Goal: Navigation & Orientation: Find specific page/section

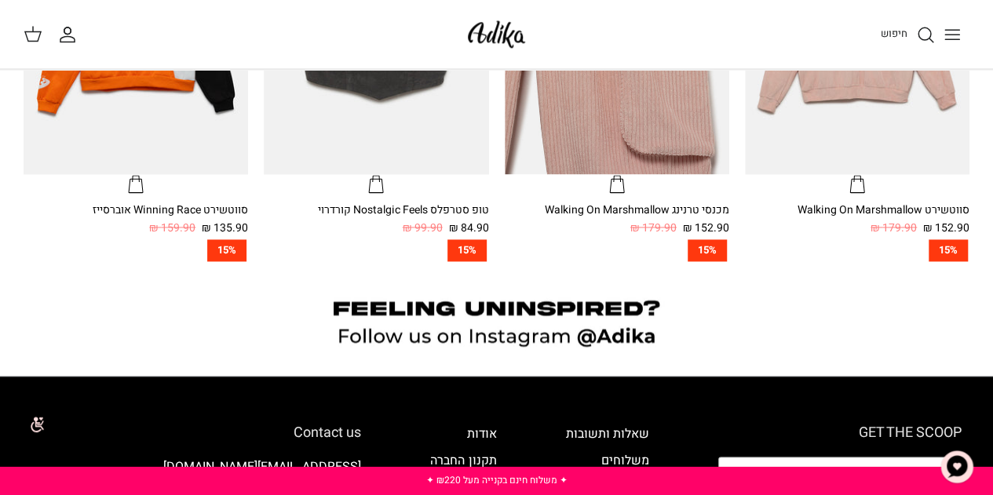
scroll to position [942, 0]
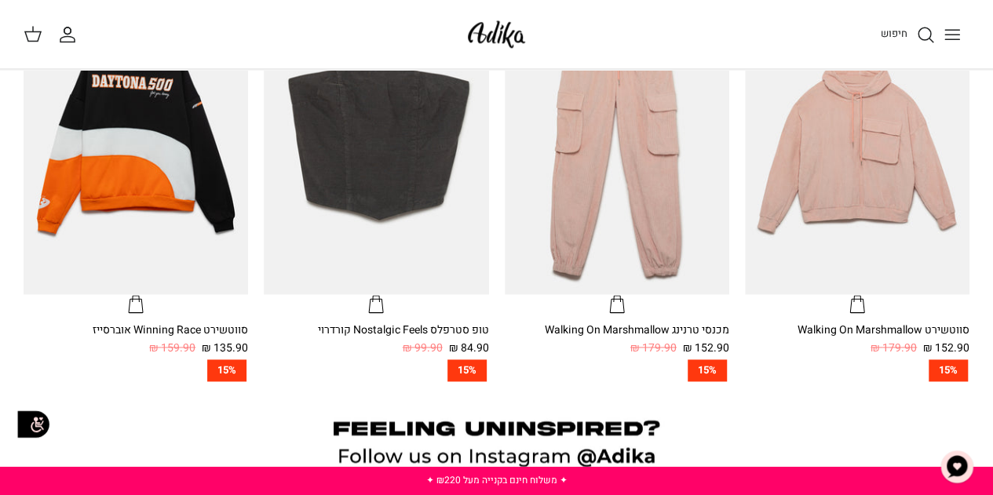
click at [951, 35] on icon "Toggle menu" at bounding box center [952, 34] width 19 height 19
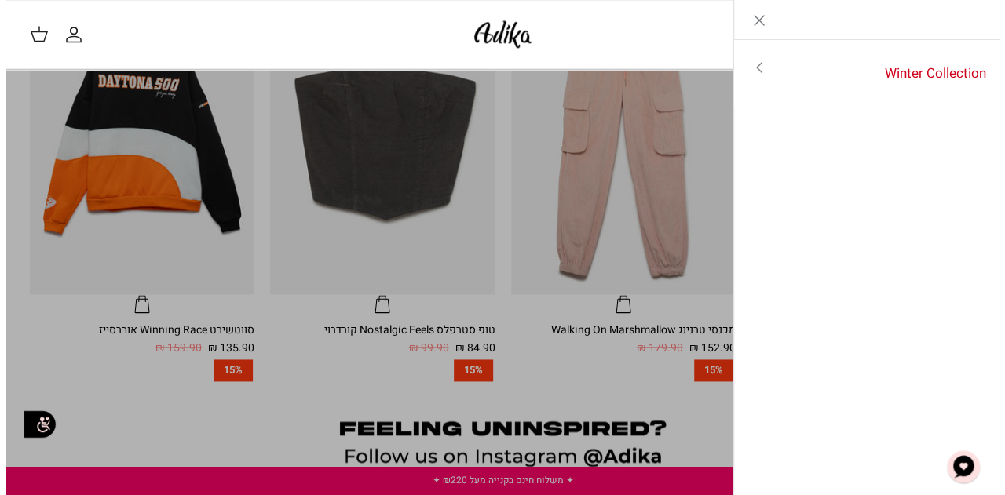
scroll to position [946, 0]
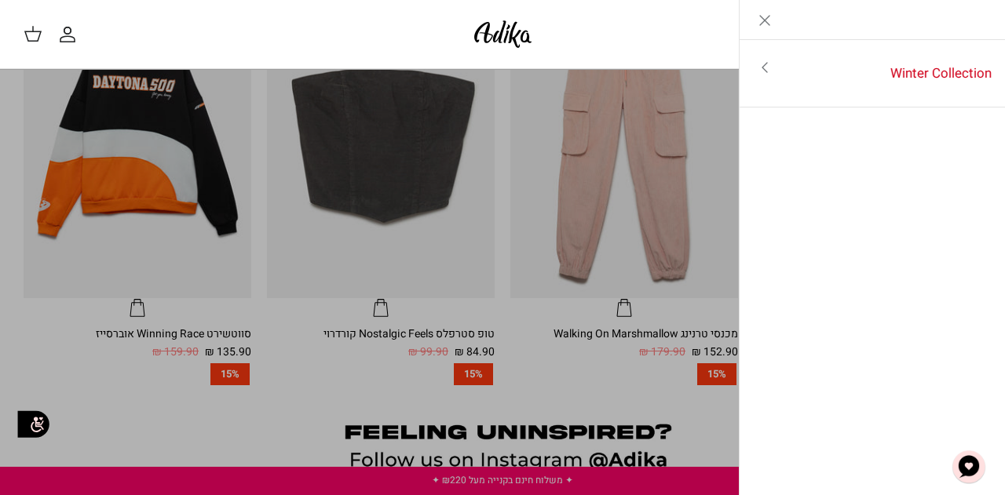
click at [757, 61] on icon "Toggle menu" at bounding box center [764, 67] width 19 height 19
click at [860, 56] on link "לכל הפריטים" at bounding box center [873, 68] width 250 height 39
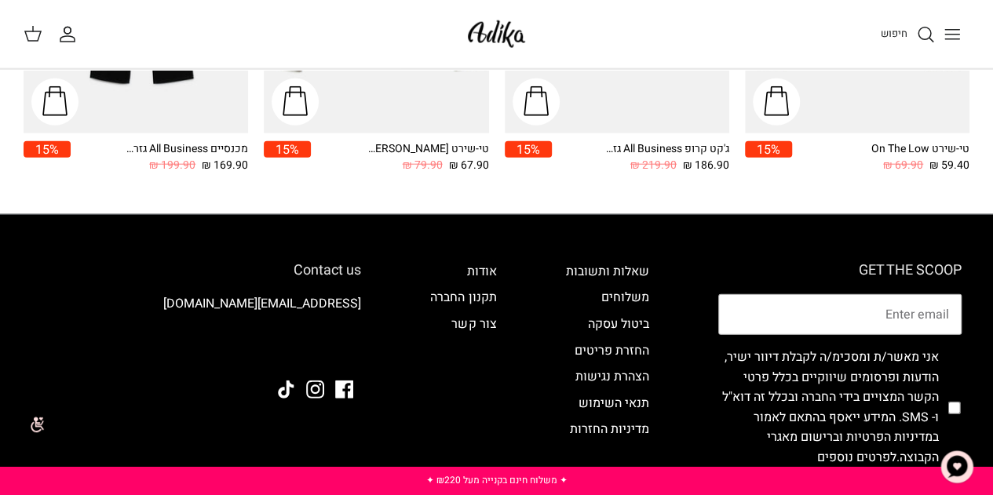
scroll to position [1715, 0]
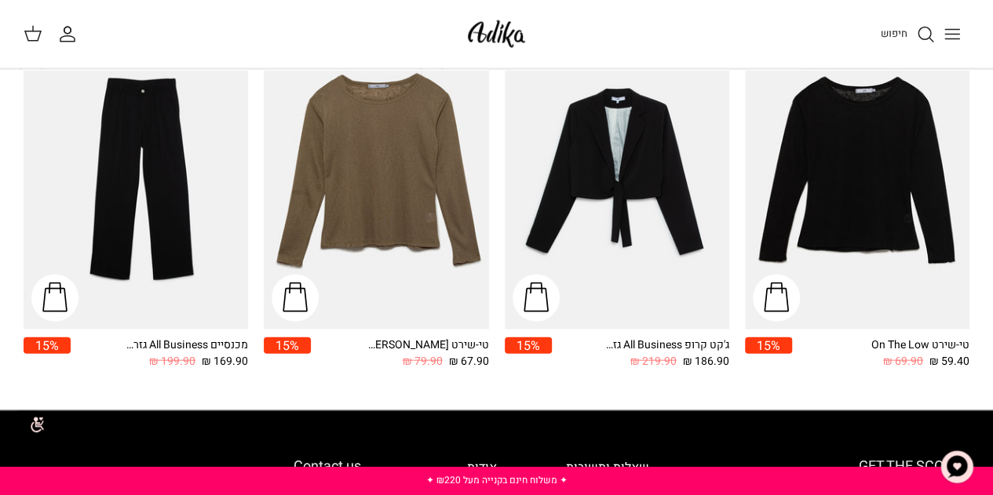
click at [952, 35] on icon "Toggle menu" at bounding box center [952, 34] width 19 height 19
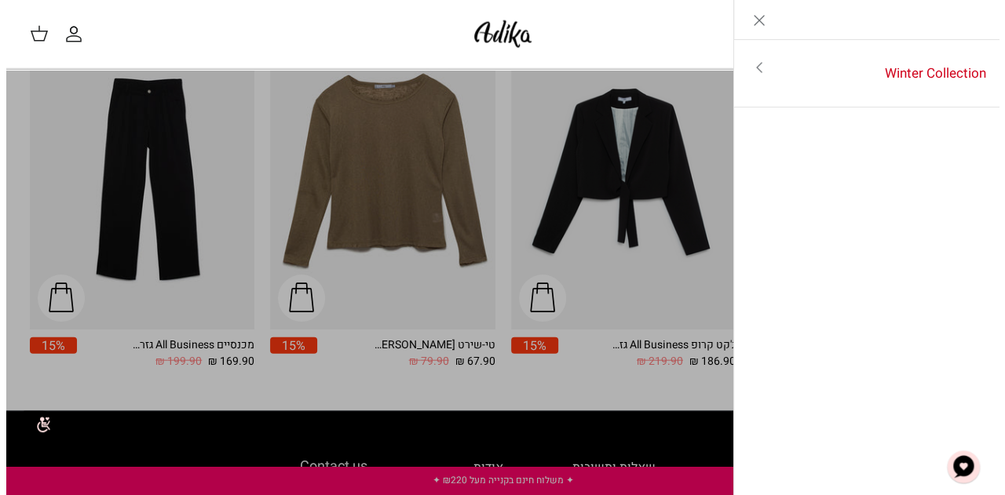
scroll to position [1727, 0]
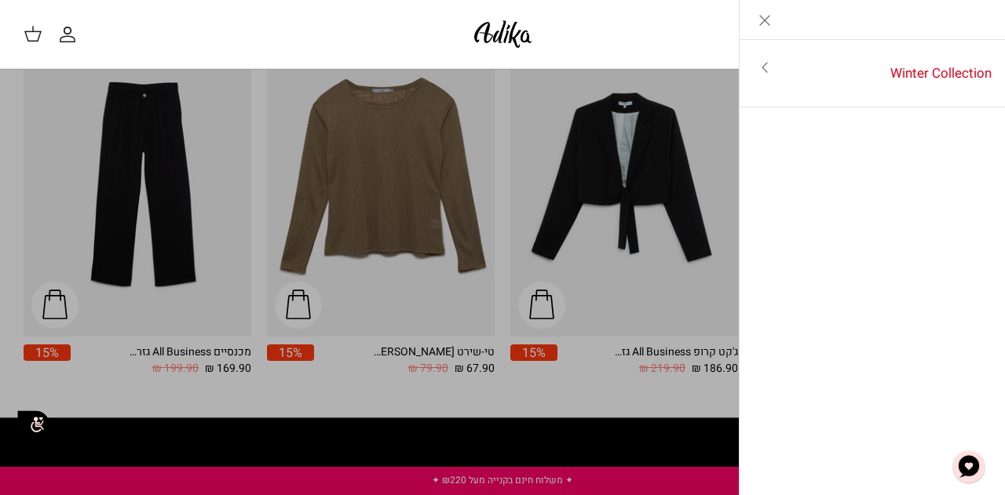
click at [786, 28] on link "Close" at bounding box center [765, 19] width 50 height 39
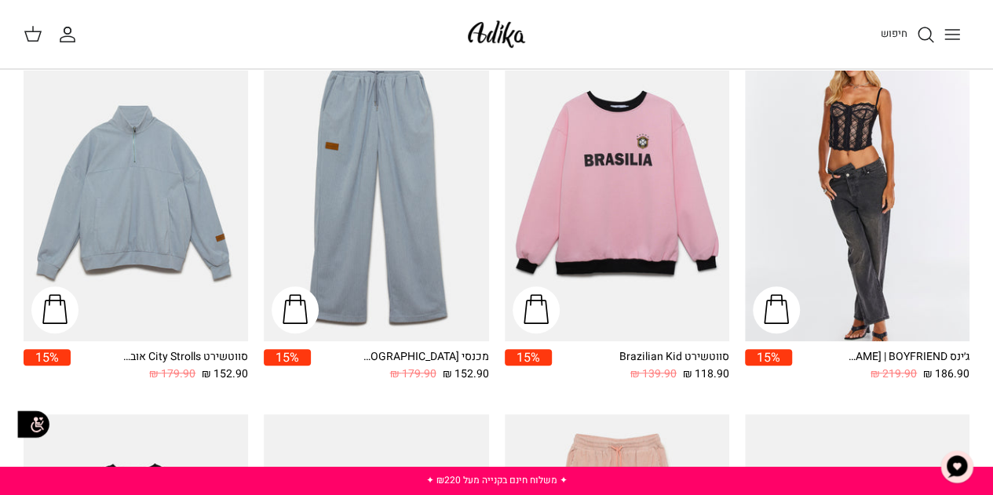
scroll to position [0, 0]
